Goal: Answer question/provide support

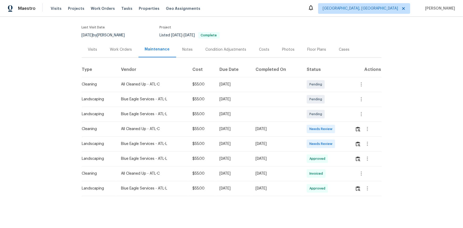
scroll to position [42, 0]
click at [329, 152] on icon "button" at bounding box center [361, 173] width 6 height 6
click at [329, 152] on li "View details" at bounding box center [373, 178] width 37 height 9
click at [329, 152] on div at bounding box center [231, 114] width 463 height 228
click at [329, 143] on div "Back to all projects 2381 Reeves Creek Rd, Jonesboro, GA 30236 3 Beds | 2 1/2 B…" at bounding box center [231, 122] width 463 height 211
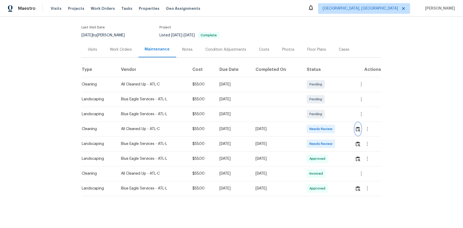
click at [329, 127] on img "button" at bounding box center [358, 129] width 5 height 5
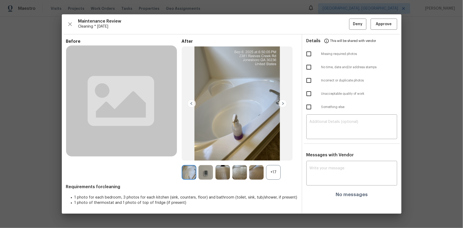
click at [274, 152] on div "+17" at bounding box center [273, 172] width 15 height 15
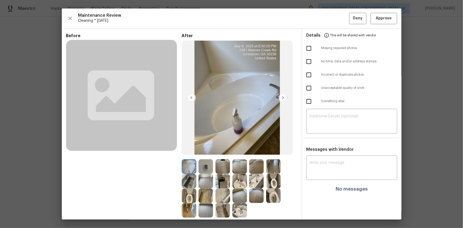
click at [204, 152] on img at bounding box center [206, 166] width 15 height 15
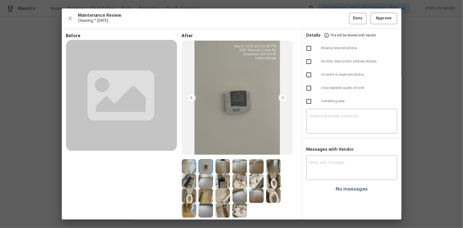
click at [204, 152] on img at bounding box center [206, 166] width 15 height 15
click at [206, 152] on img at bounding box center [206, 166] width 15 height 15
click at [329, 17] on span "Approve" at bounding box center [384, 18] width 16 height 7
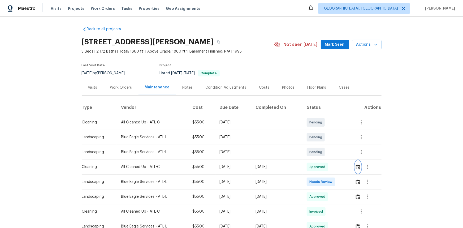
scroll to position [0, 0]
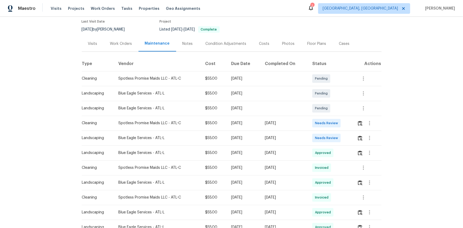
scroll to position [48, 0]
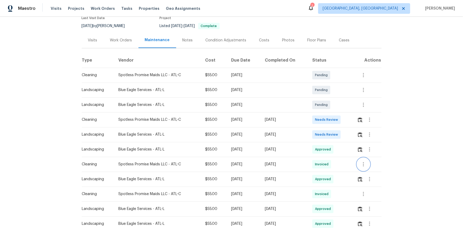
click at [364, 167] on icon "button" at bounding box center [363, 164] width 6 height 6
click at [367, 173] on li "View details" at bounding box center [375, 173] width 37 height 9
click at [414, 198] on div at bounding box center [231, 114] width 463 height 228
click at [363, 196] on icon "button" at bounding box center [363, 194] width 6 height 6
click at [366, 203] on li "View details" at bounding box center [375, 202] width 37 height 9
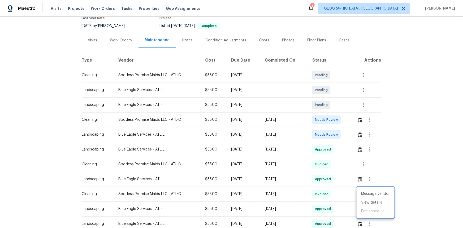
click at [398, 78] on div at bounding box center [231, 114] width 463 height 228
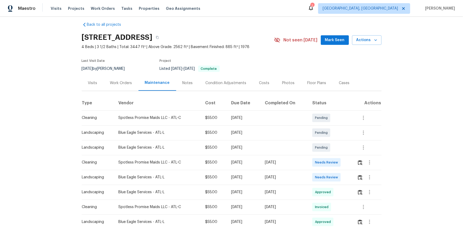
scroll to position [0, 0]
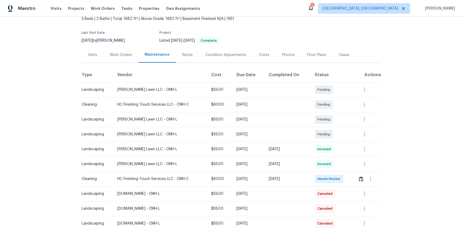
scroll to position [121, 0]
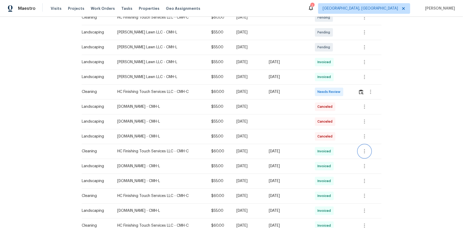
click at [329, 152] on button "button" at bounding box center [364, 151] width 13 height 13
click at [329, 152] on li "View details" at bounding box center [376, 160] width 37 height 9
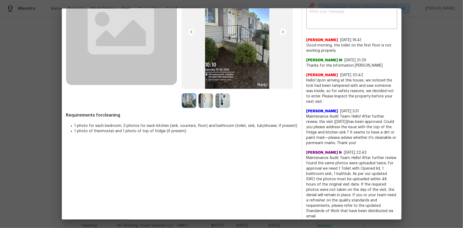
scroll to position [72, 0]
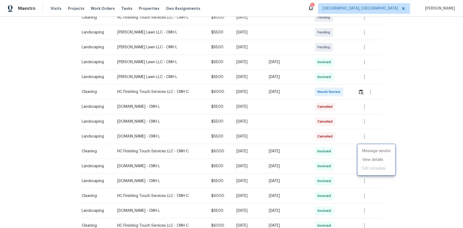
click at [329, 152] on div at bounding box center [231, 114] width 463 height 228
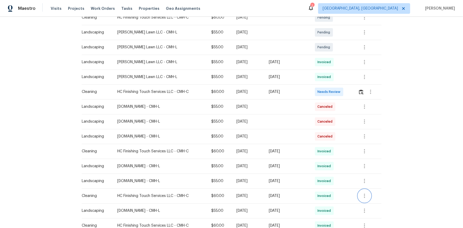
click at [329, 152] on icon "button" at bounding box center [365, 196] width 6 height 6
click at [329, 152] on li "View details" at bounding box center [376, 204] width 37 height 9
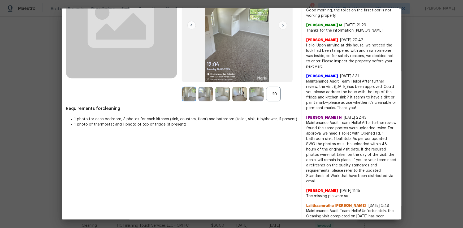
click at [271, 100] on div "+20" at bounding box center [273, 94] width 15 height 15
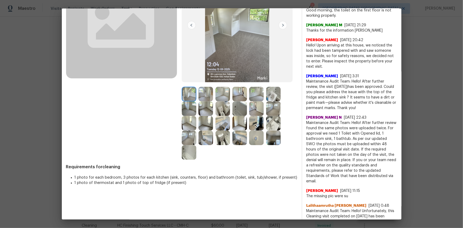
click at [270, 124] on img at bounding box center [273, 123] width 15 height 15
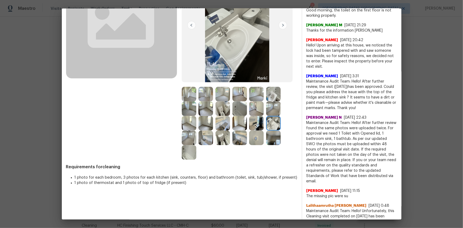
click at [270, 124] on img at bounding box center [273, 123] width 15 height 15
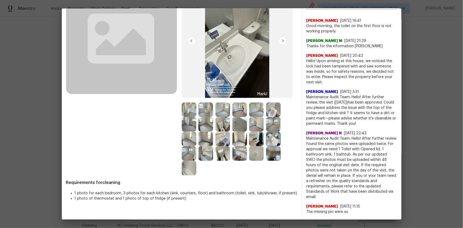
scroll to position [0, 0]
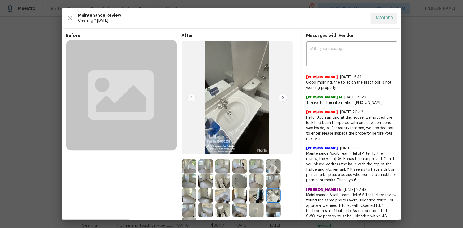
click at [272, 152] on img at bounding box center [273, 195] width 15 height 15
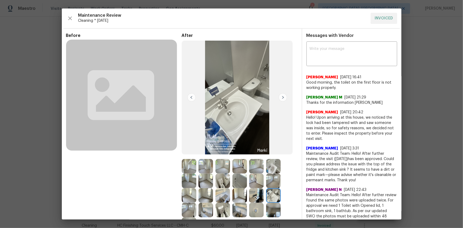
click at [272, 152] on img at bounding box center [273, 195] width 15 height 15
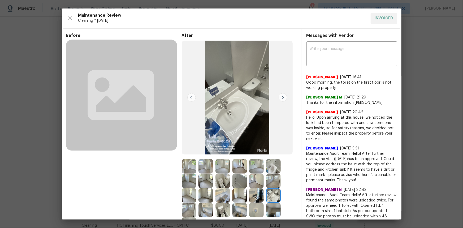
click at [272, 152] on img at bounding box center [273, 195] width 15 height 15
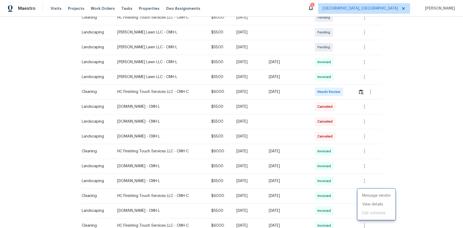
click at [329, 91] on div at bounding box center [231, 114] width 463 height 228
click at [329, 105] on div "Back to all projects 264 Lawrence Ave, Columbus, OH 43228 3 Beds | 2 Baths | To…" at bounding box center [231, 122] width 463 height 211
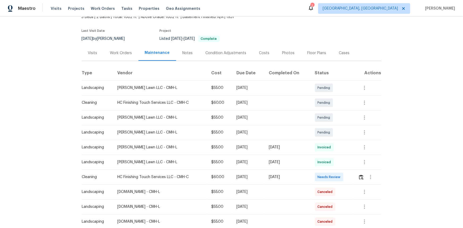
scroll to position [72, 0]
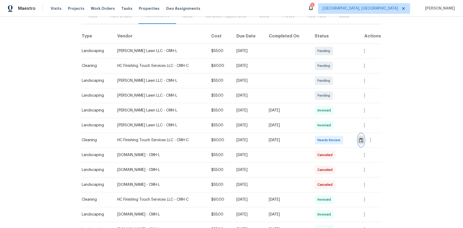
click at [329, 141] on img "button" at bounding box center [361, 140] width 5 height 5
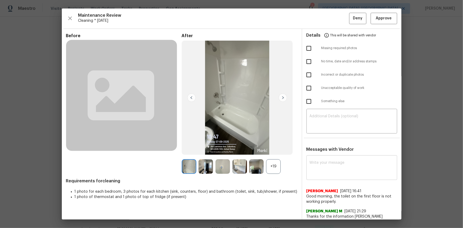
click at [317, 152] on textarea at bounding box center [352, 168] width 84 height 15
click at [271, 152] on div "+19" at bounding box center [273, 166] width 15 height 15
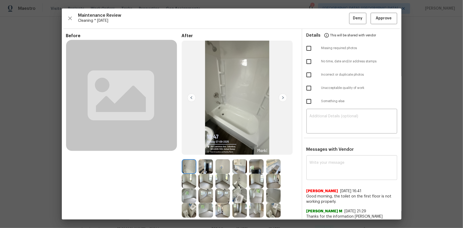
click at [323, 152] on textarea at bounding box center [352, 168] width 84 height 15
paste textarea "Maintenance Audit Team: Hello! Unfortunately, this cleaning visit completed on …"
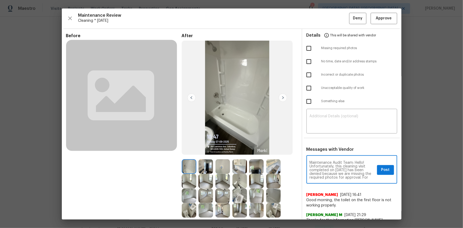
scroll to position [59, 0]
type textarea "Maintenance Audit Team: Hello! Unfortunately, this cleaning visit completed on …"
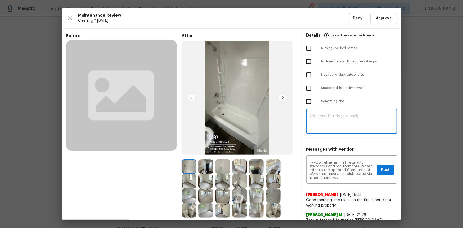
click at [324, 120] on textarea at bounding box center [352, 121] width 84 height 15
paste textarea "Maintenance Audit Team: Hello! Unfortunately, this cleaning visit completed on …"
type textarea "Maintenance Audit Team: Hello! Unfortunately, this cleaning visit completed on …"
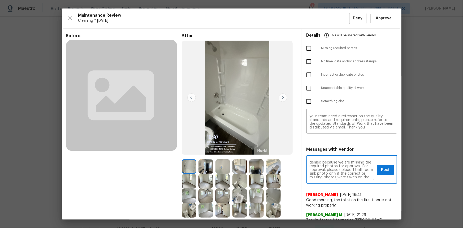
scroll to position [14, 0]
click at [329, 152] on span "Post" at bounding box center [385, 170] width 8 height 7
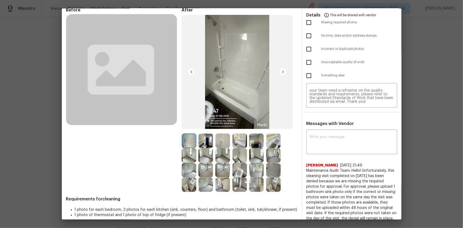
scroll to position [0, 0]
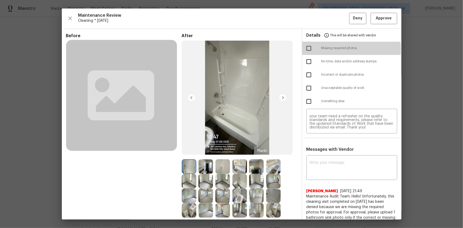
click at [308, 50] on input "checkbox" at bounding box center [308, 48] width 11 height 11
checkbox input "true"
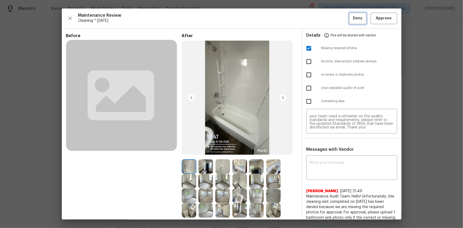
click at [329, 22] on button "Deny" at bounding box center [357, 18] width 17 height 11
